Goal: Task Accomplishment & Management: Manage account settings

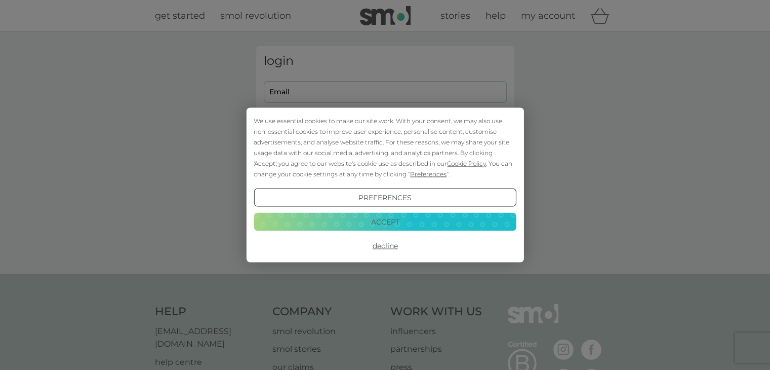
click at [396, 196] on button "Preferences" at bounding box center [385, 197] width 262 height 18
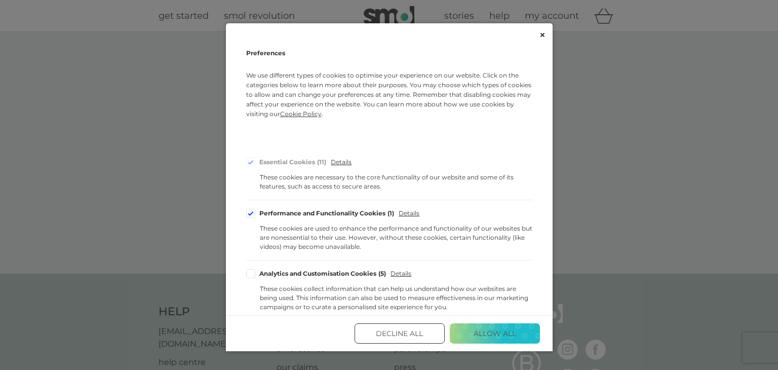
click at [407, 330] on button "Decline All" at bounding box center [399, 333] width 90 height 20
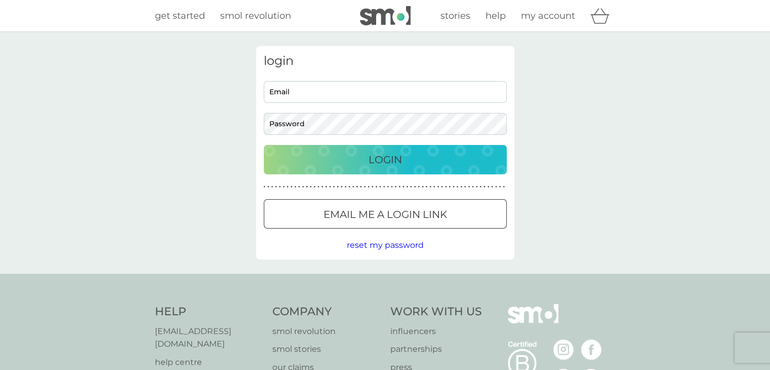
click at [298, 90] on input "Email" at bounding box center [385, 92] width 243 height 22
type input "janeyfisher54@gmail.com"
click at [394, 150] on button "Login" at bounding box center [385, 159] width 243 height 29
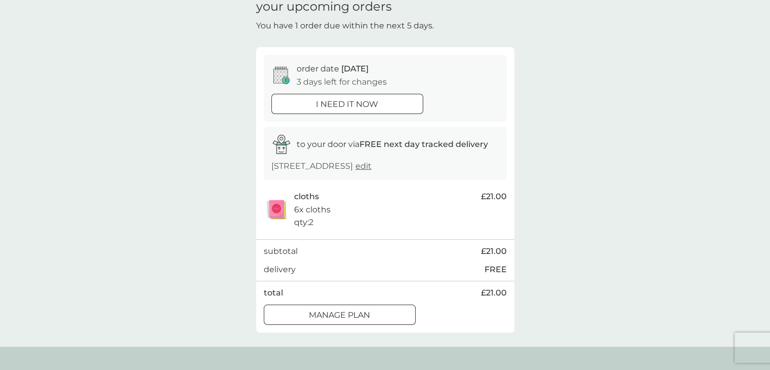
scroll to position [101, 0]
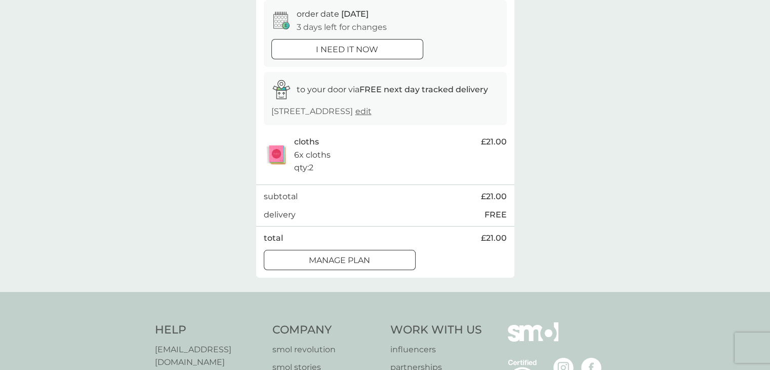
click at [339, 261] on div at bounding box center [339, 259] width 9 height 9
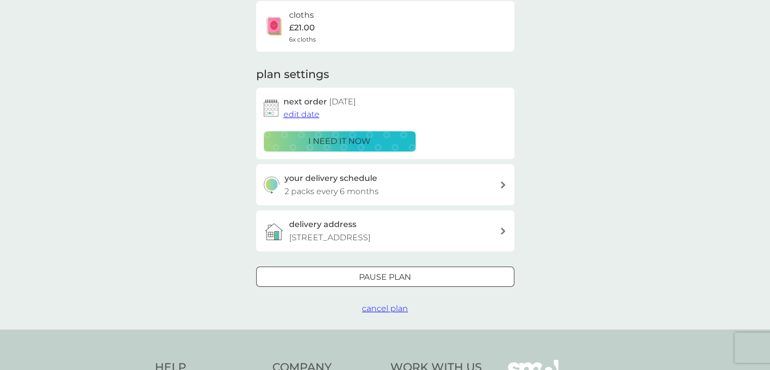
scroll to position [101, 0]
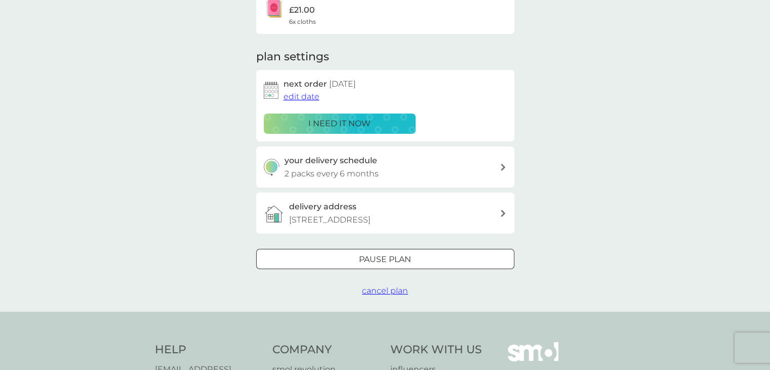
click at [501, 165] on icon at bounding box center [503, 167] width 5 height 7
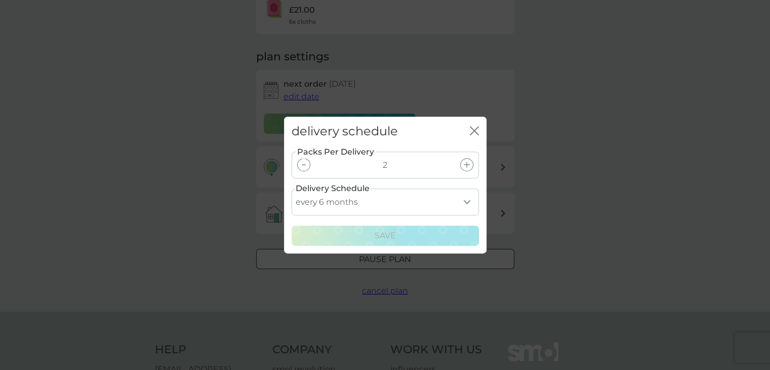
click at [300, 169] on div at bounding box center [303, 164] width 13 height 13
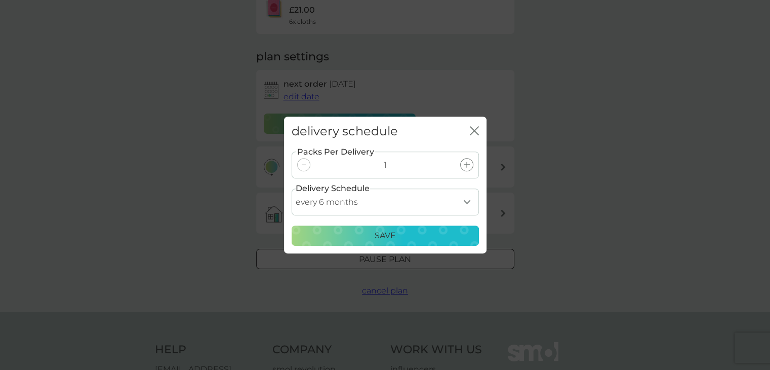
click at [466, 199] on select "every 1 month every 2 months every 3 months every 4 months every 5 months every…" at bounding box center [385, 201] width 187 height 27
select select "7"
click at [292, 188] on select "every 1 month every 2 months every 3 months every 4 months every 5 months every…" at bounding box center [385, 201] width 187 height 27
click at [388, 231] on p "Save" at bounding box center [385, 235] width 21 height 13
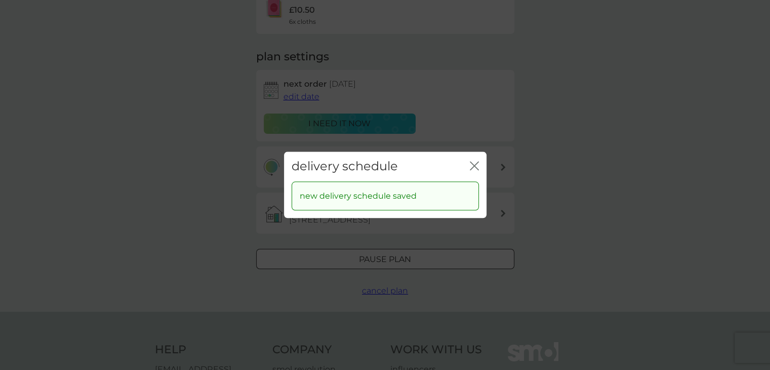
drag, startPoint x: 475, startPoint y: 167, endPoint x: 458, endPoint y: 155, distance: 20.4
click at [475, 167] on icon "close" at bounding box center [476, 166] width 4 height 8
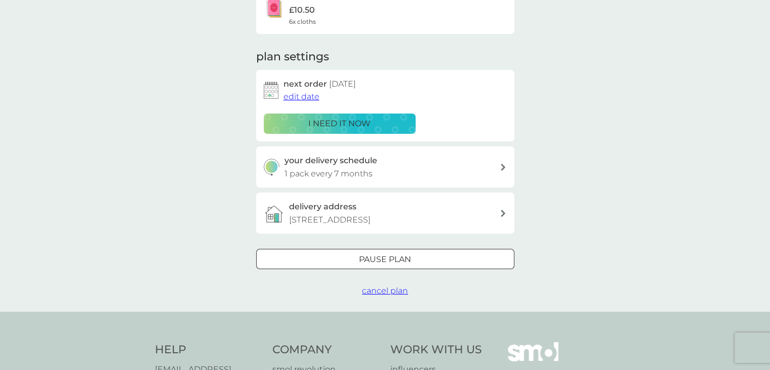
click at [299, 98] on span "edit date" at bounding box center [302, 97] width 36 height 10
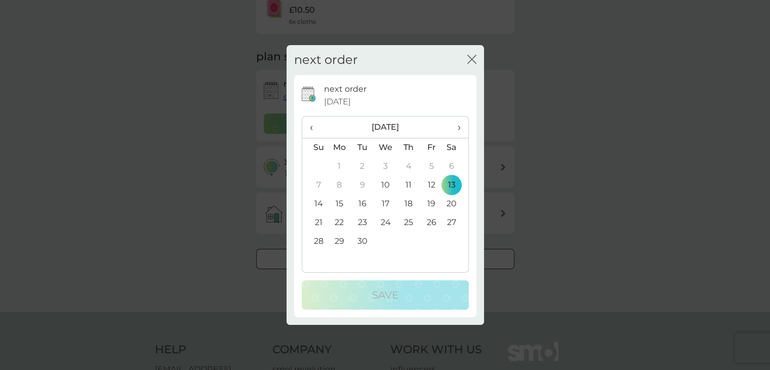
click at [458, 128] on span "›" at bounding box center [455, 126] width 10 height 21
click at [389, 242] on td "31" at bounding box center [385, 241] width 23 height 19
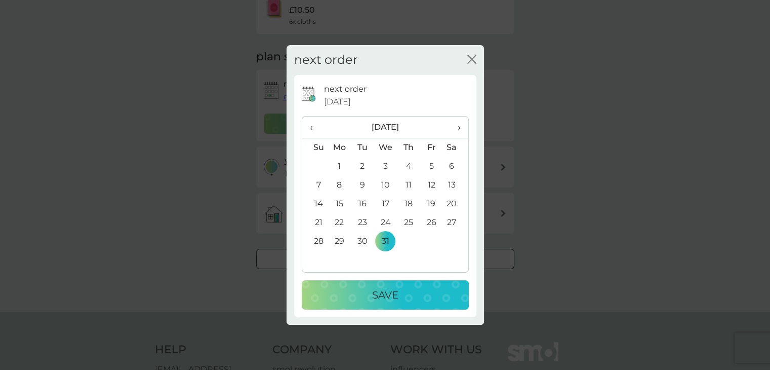
click at [394, 290] on p "Save" at bounding box center [385, 295] width 26 height 16
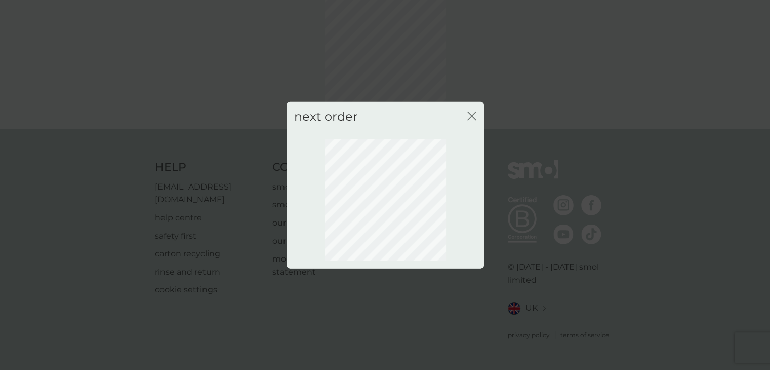
scroll to position [55, 0]
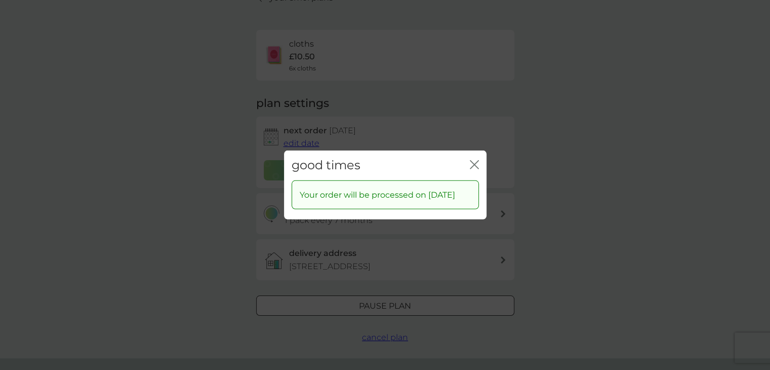
click at [473, 161] on icon "close" at bounding box center [472, 165] width 4 height 8
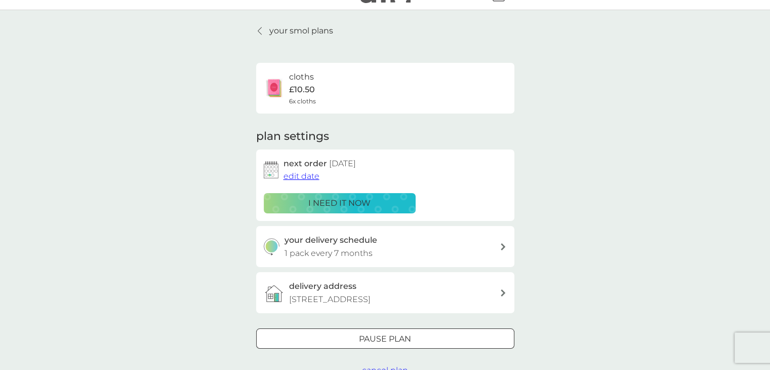
scroll to position [0, 0]
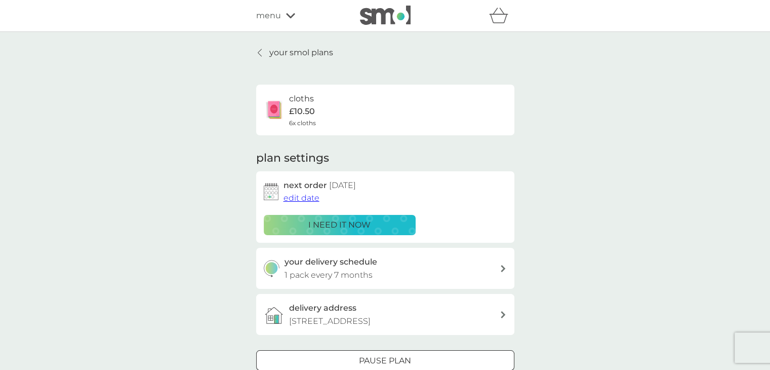
click at [290, 15] on icon at bounding box center [290, 16] width 9 height 6
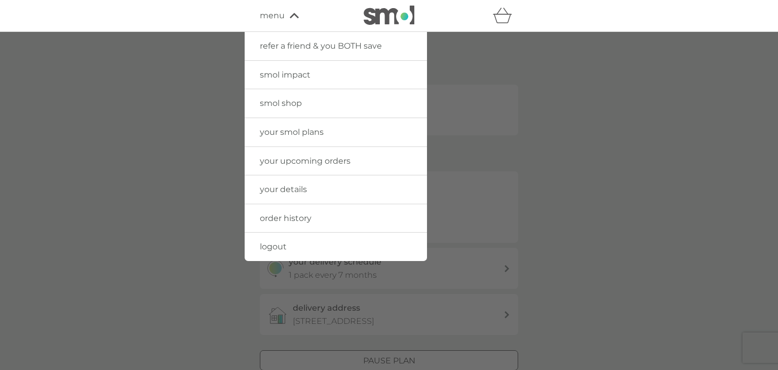
click at [290, 15] on icon at bounding box center [294, 16] width 9 height 6
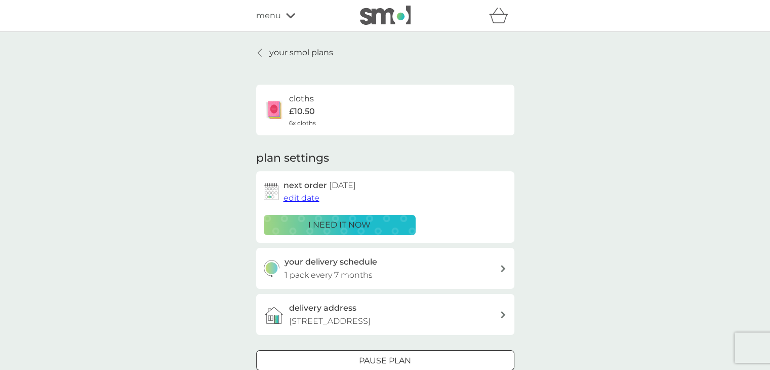
click at [278, 50] on p "your smol plans" at bounding box center [301, 52] width 64 height 13
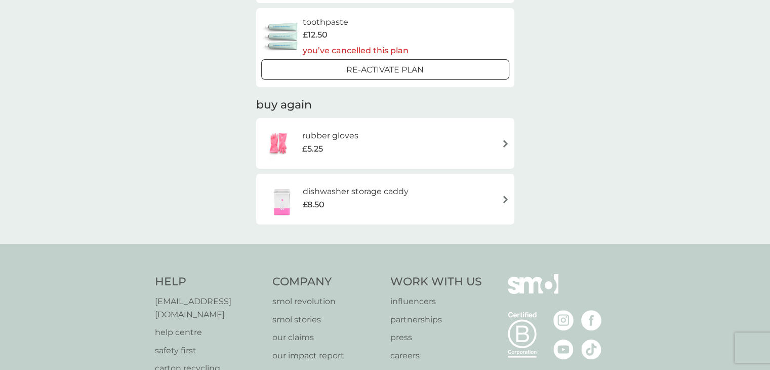
scroll to position [1063, 0]
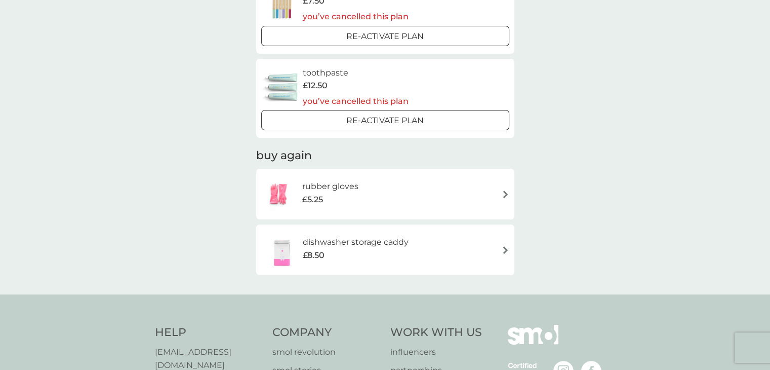
click at [502, 195] on img at bounding box center [506, 194] width 8 height 8
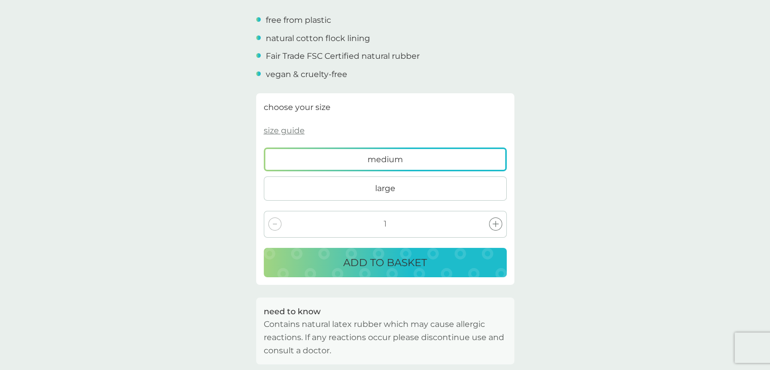
scroll to position [354, 0]
click at [380, 261] on p "ADD TO BASKET" at bounding box center [385, 262] width 84 height 16
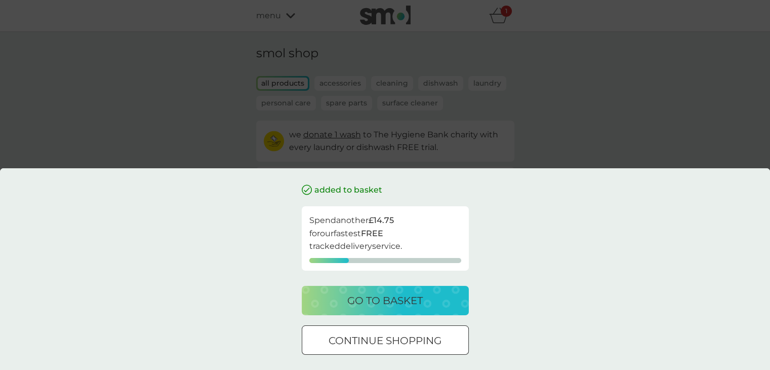
click at [401, 349] on button "continue shopping" at bounding box center [385, 339] width 167 height 29
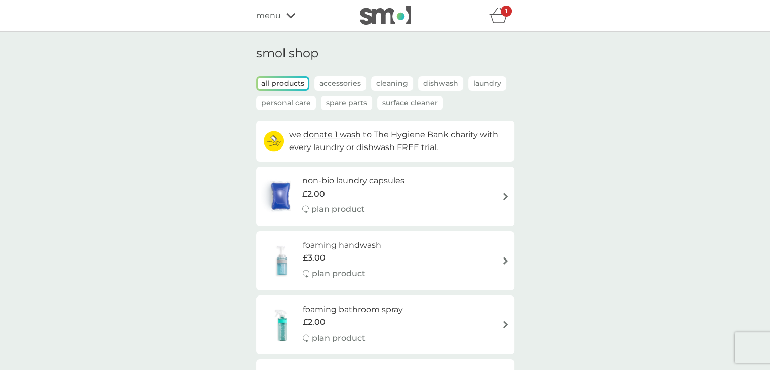
click at [279, 15] on span "menu" at bounding box center [268, 15] width 25 height 13
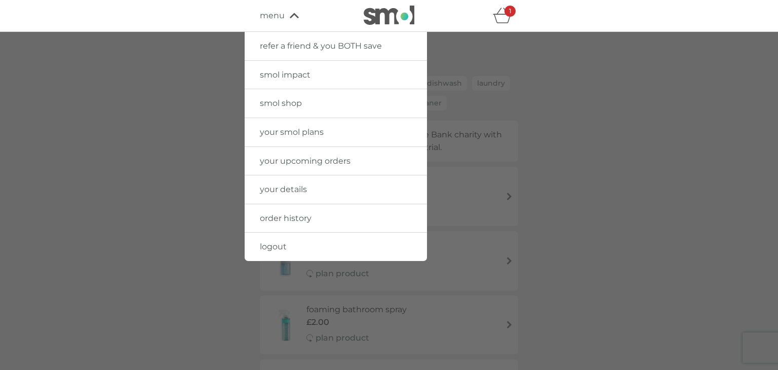
click at [274, 249] on span "logout" at bounding box center [273, 247] width 27 height 10
